Goal: Transaction & Acquisition: Purchase product/service

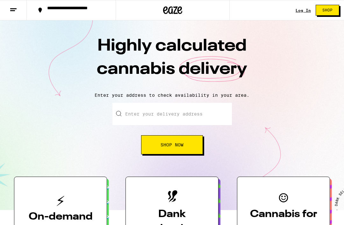
click at [188, 116] on input "Enter your delivery address" at bounding box center [171, 114] width 119 height 22
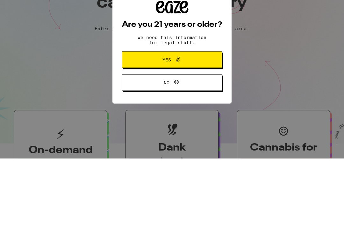
click at [178, 122] on icon at bounding box center [178, 126] width 8 height 8
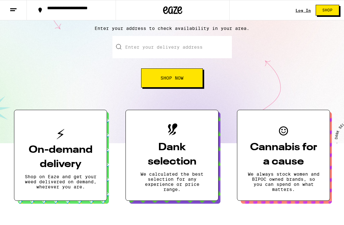
click at [154, 50] on input "Enter your delivery address" at bounding box center [171, 47] width 119 height 22
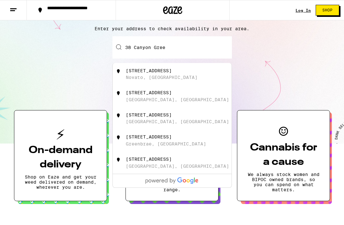
click at [172, 71] on div "[STREET_ADDRESS]" at bounding box center [149, 70] width 46 height 5
type input "[STREET_ADDRESS]"
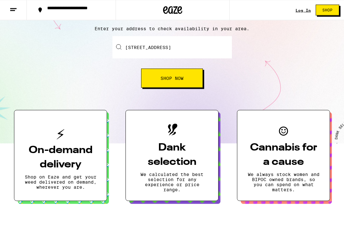
scroll to position [67, 0]
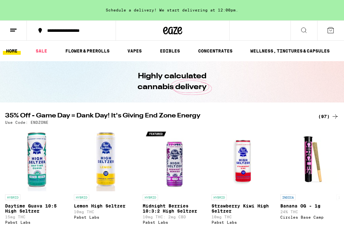
click at [97, 48] on link "FLOWER & PREROLLS" at bounding box center [87, 51] width 51 height 8
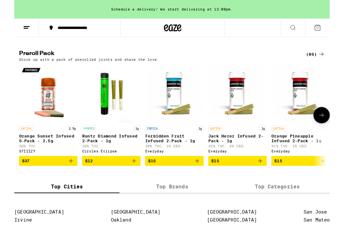
scroll to position [481, 0]
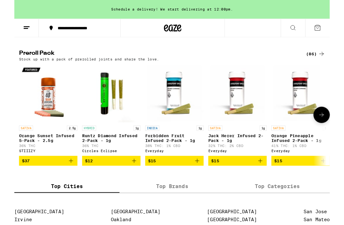
click at [37, 156] on p "Orange Sunset Infused 5-Pack - 2.5g" at bounding box center [37, 151] width 64 height 10
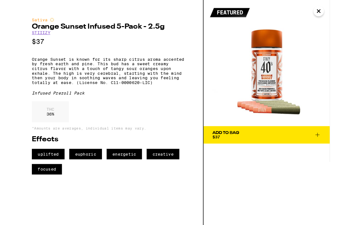
click at [333, 10] on icon "Close" at bounding box center [332, 12] width 8 height 10
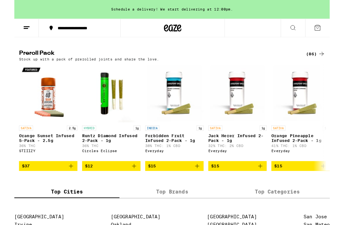
click at [44, 185] on span "$37" at bounding box center [36, 181] width 57 height 8
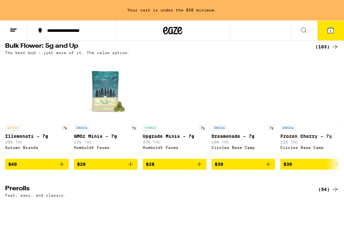
scroll to position [208, 0]
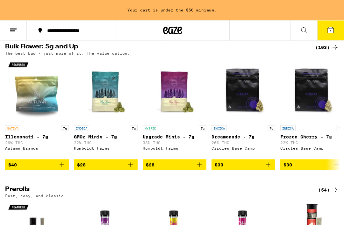
click at [174, 169] on span "$28" at bounding box center [174, 165] width 57 height 8
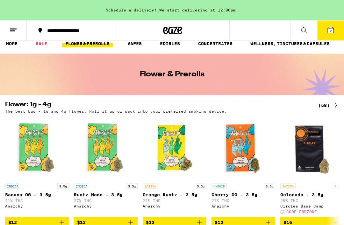
scroll to position [0, 0]
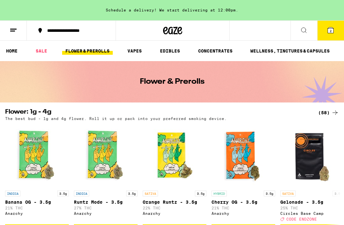
click at [139, 49] on link "VAPES" at bounding box center [134, 51] width 21 height 8
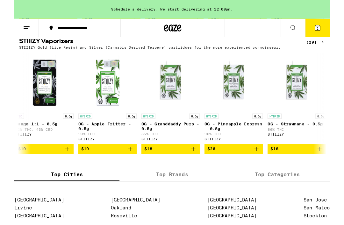
scroll to position [0, 348]
click at [238, 166] on span "$20" at bounding box center [238, 163] width 57 height 8
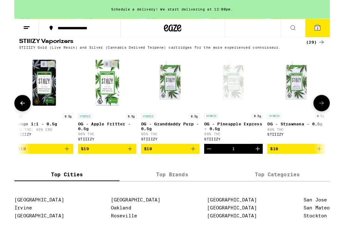
click at [330, 33] on span "3" at bounding box center [330, 31] width 2 height 4
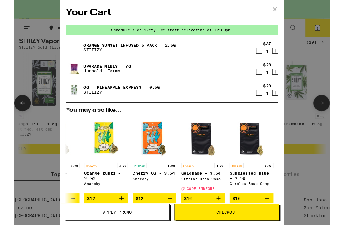
scroll to position [0, 297]
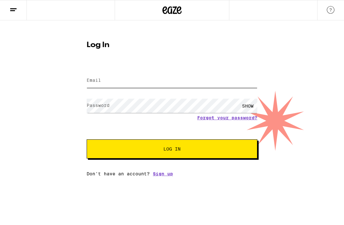
click at [131, 84] on input "Email" at bounding box center [172, 81] width 171 height 14
type input "[EMAIL_ADDRESS][DOMAIN_NAME]"
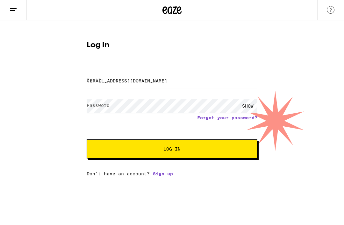
click at [172, 150] on button "Log In" at bounding box center [172, 148] width 171 height 19
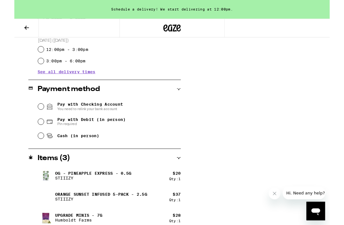
scroll to position [232, 0]
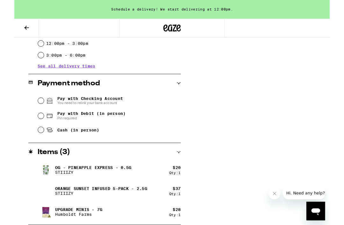
click at [31, 128] on input "Pay with Debit (in person) Pin required" at bounding box center [29, 126] width 6 height 6
radio input "true"
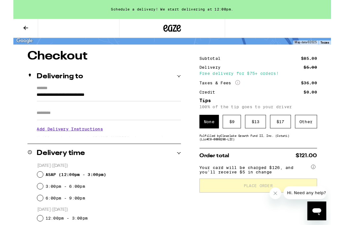
scroll to position [41, 0]
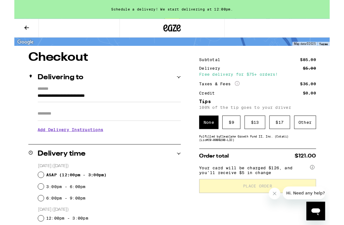
click at [319, 138] on div "Other" at bounding box center [317, 133] width 24 height 15
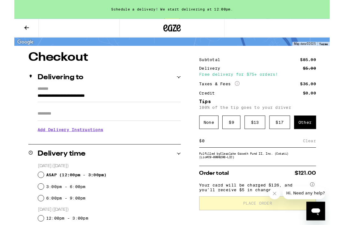
scroll to position [41, 0]
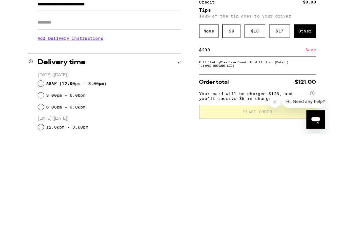
type input "20"
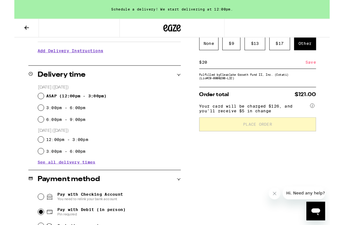
scroll to position [128, 0]
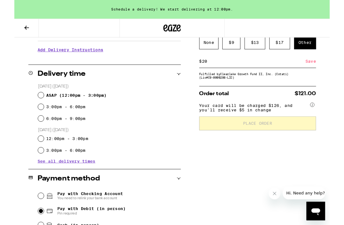
click at [31, 104] on input "ASAP ( 12:00pm - 3:00pm )" at bounding box center [29, 104] width 6 height 6
radio input "true"
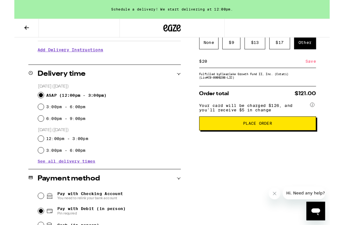
click at [272, 137] on span "Place Order" at bounding box center [265, 134] width 32 height 4
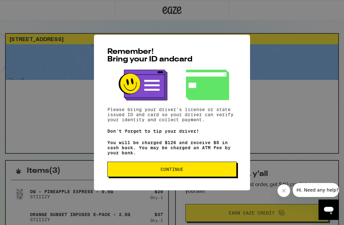
click at [173, 170] on span "Continue" at bounding box center [171, 169] width 23 height 4
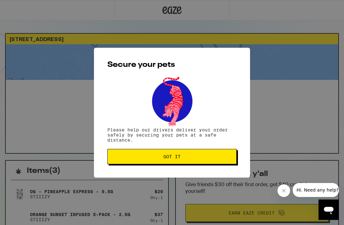
click at [176, 158] on span "Got it" at bounding box center [171, 156] width 17 height 4
